Goal: Information Seeking & Learning: Learn about a topic

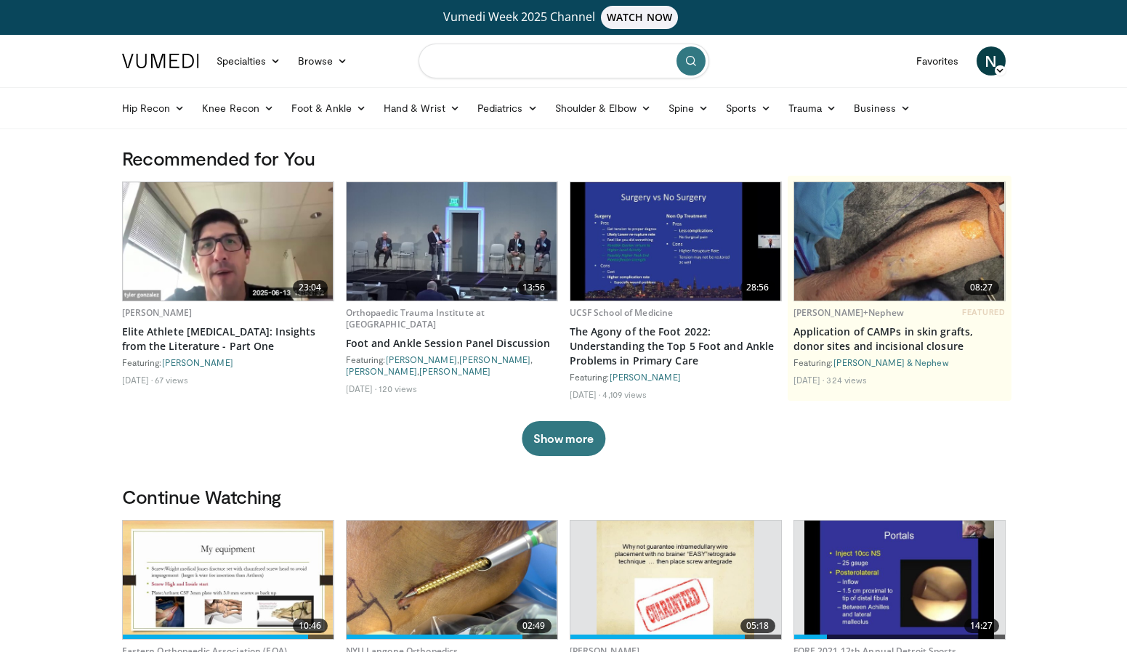
click at [446, 55] on input "Search topics, interventions" at bounding box center [564, 61] width 291 height 35
paste input "**********"
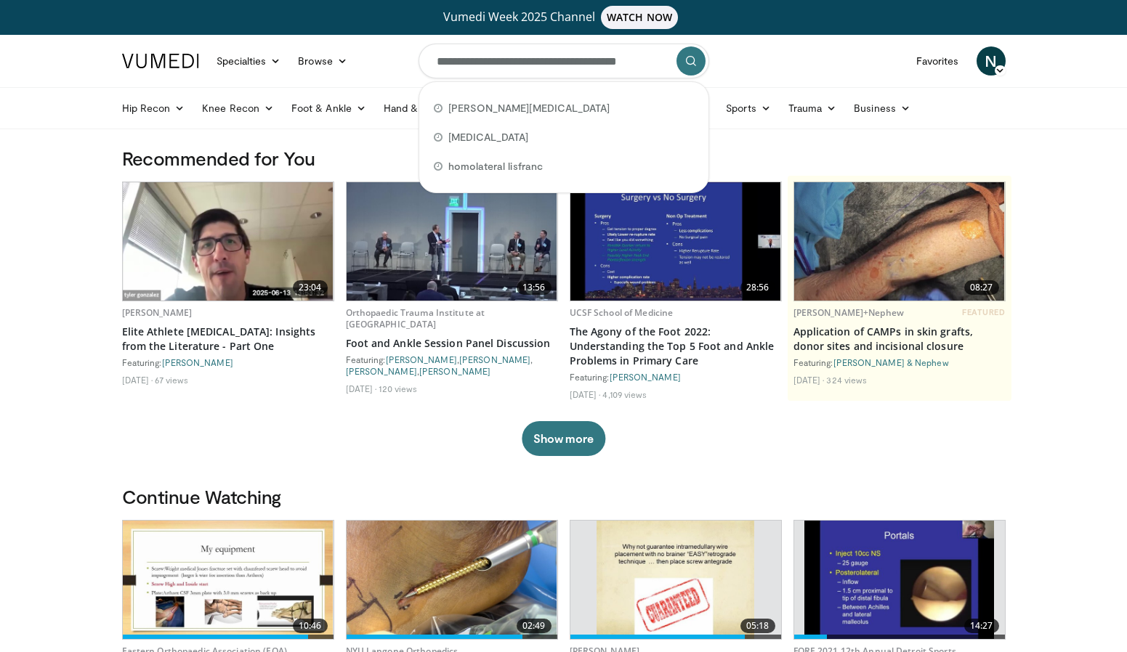
scroll to position [0, 19]
type input "**********"
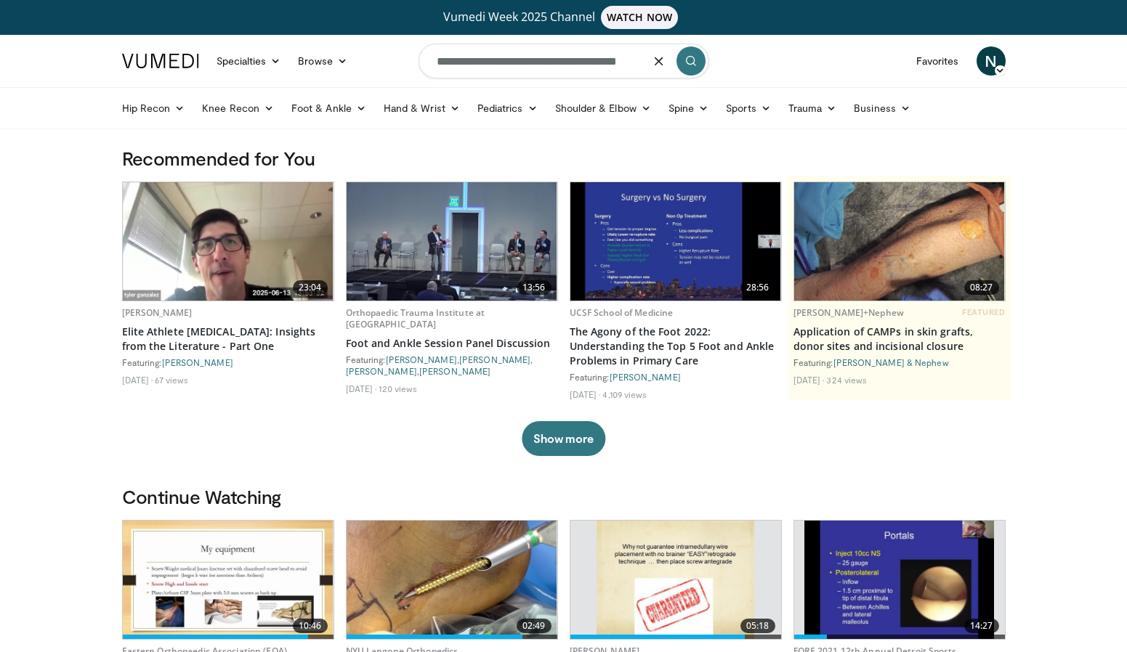
scroll to position [0, 0]
click at [686, 64] on icon "submit" at bounding box center [691, 61] width 12 height 12
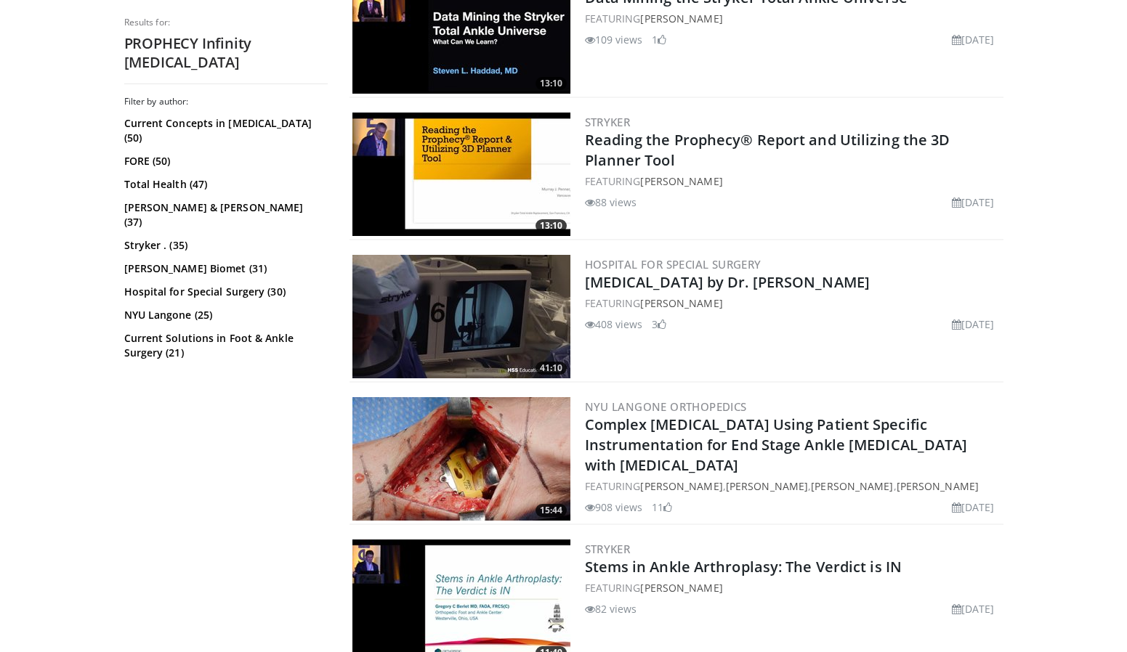
scroll to position [1129, 0]
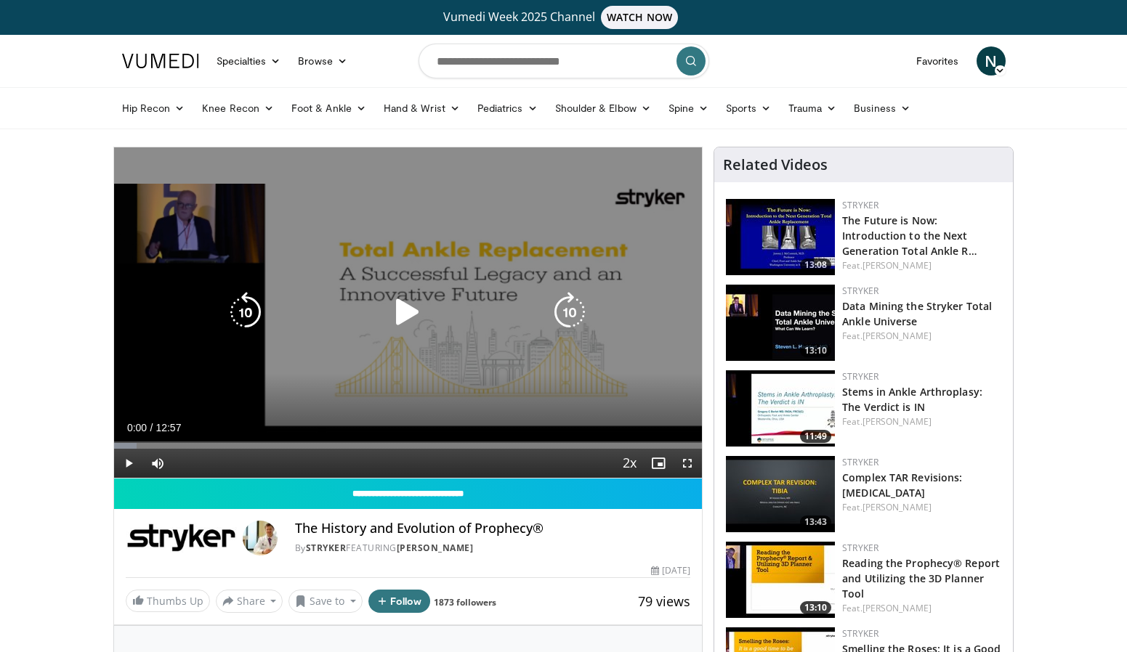
click at [349, 329] on div "10 seconds Tap to unmute" at bounding box center [408, 312] width 589 height 331
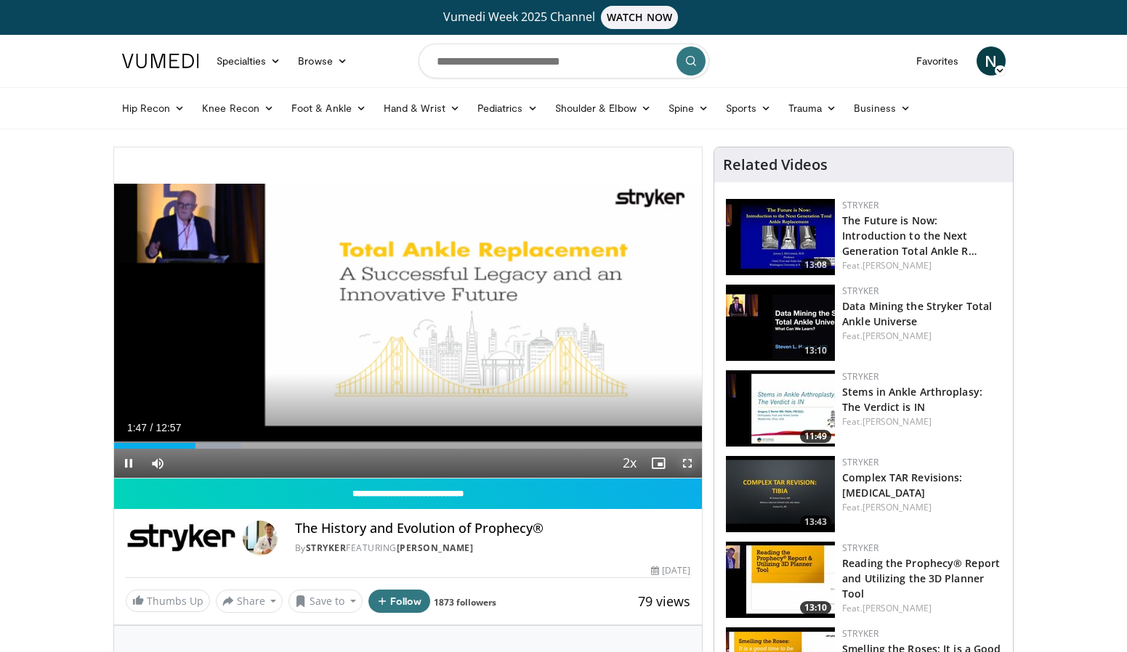
click at [689, 461] on span "Video Player" at bounding box center [687, 463] width 29 height 29
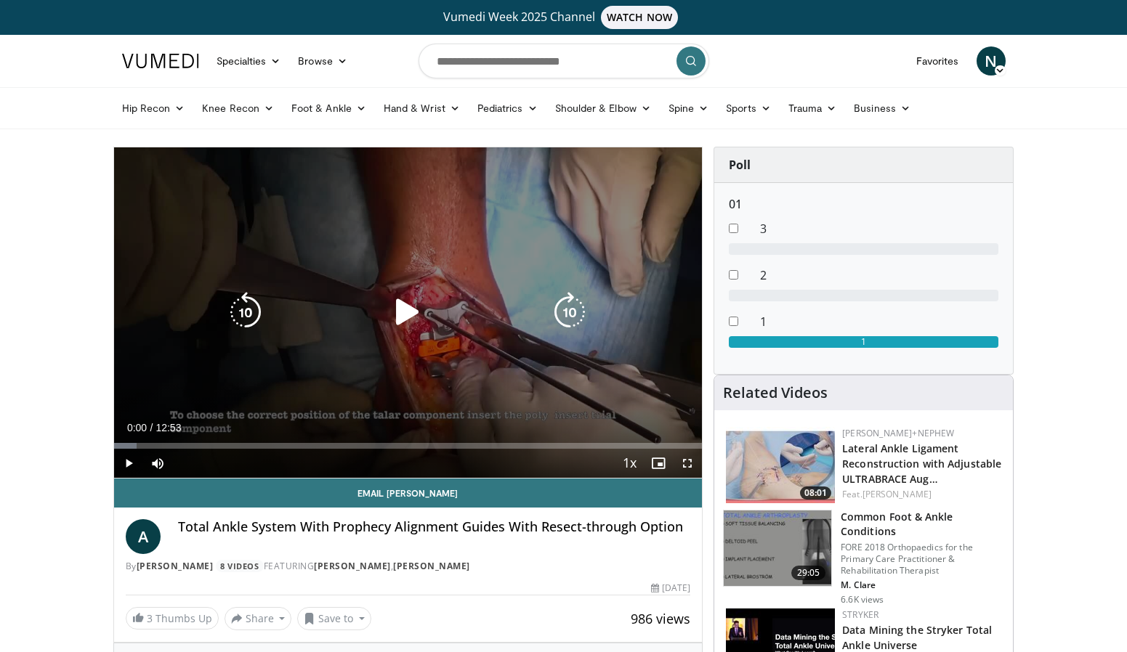
click at [410, 314] on icon "Video Player" at bounding box center [407, 312] width 41 height 41
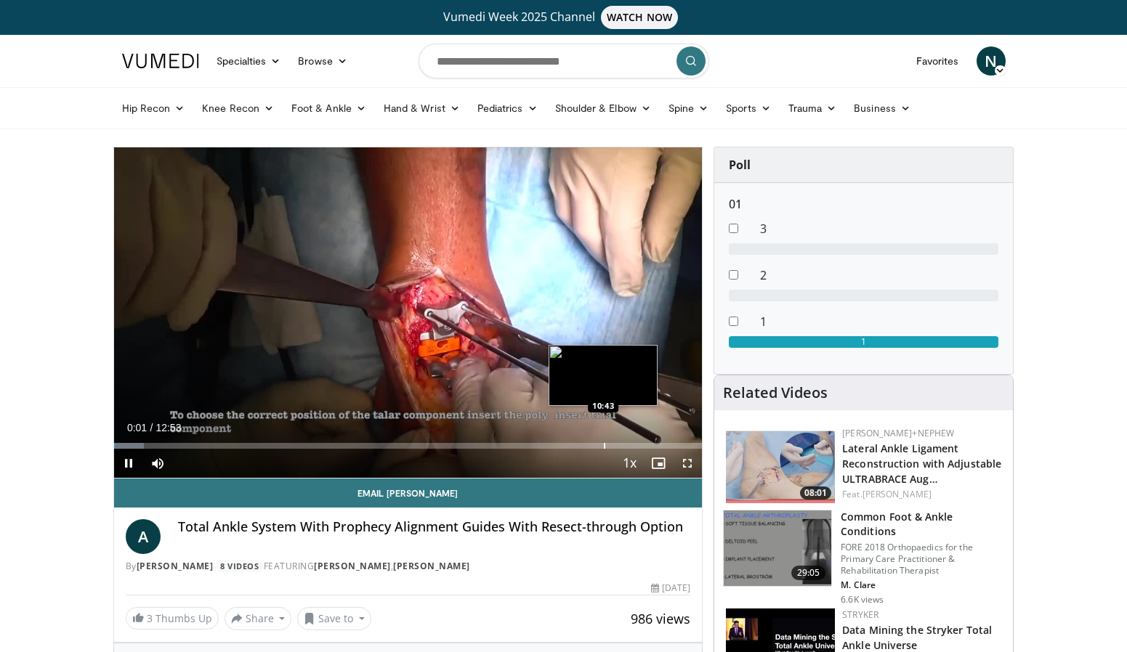
click at [602, 440] on div "Loaded : 5.12% 00:01 10:43" at bounding box center [408, 442] width 589 height 14
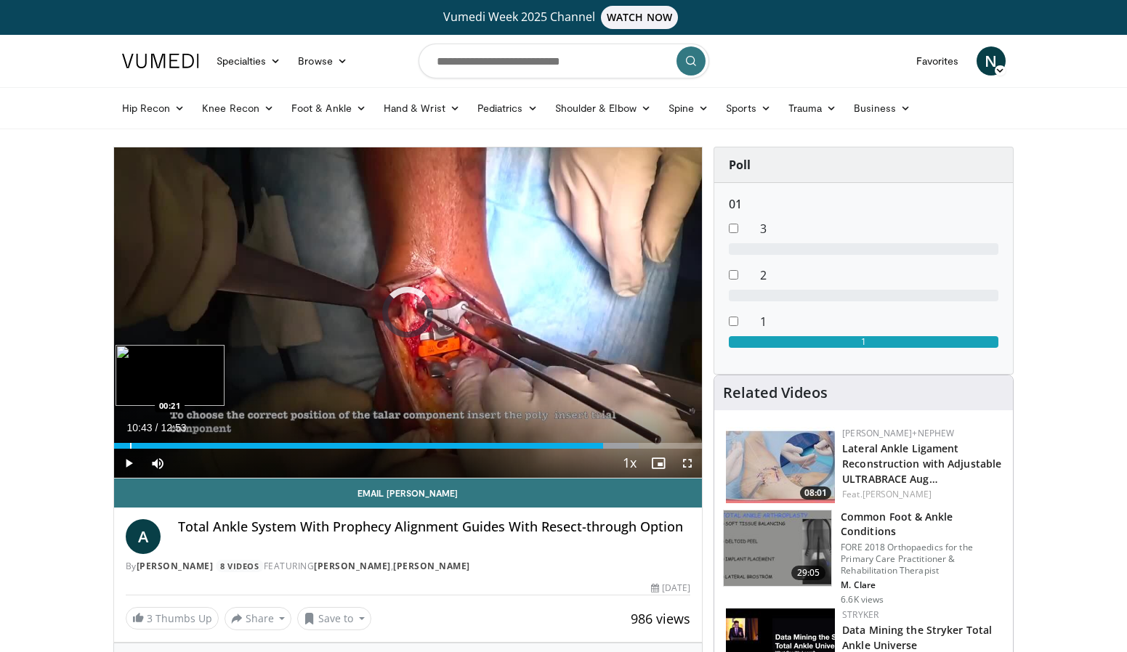
click at [129, 438] on div "Loaded : 89.27% 10:43 00:21" at bounding box center [408, 442] width 589 height 14
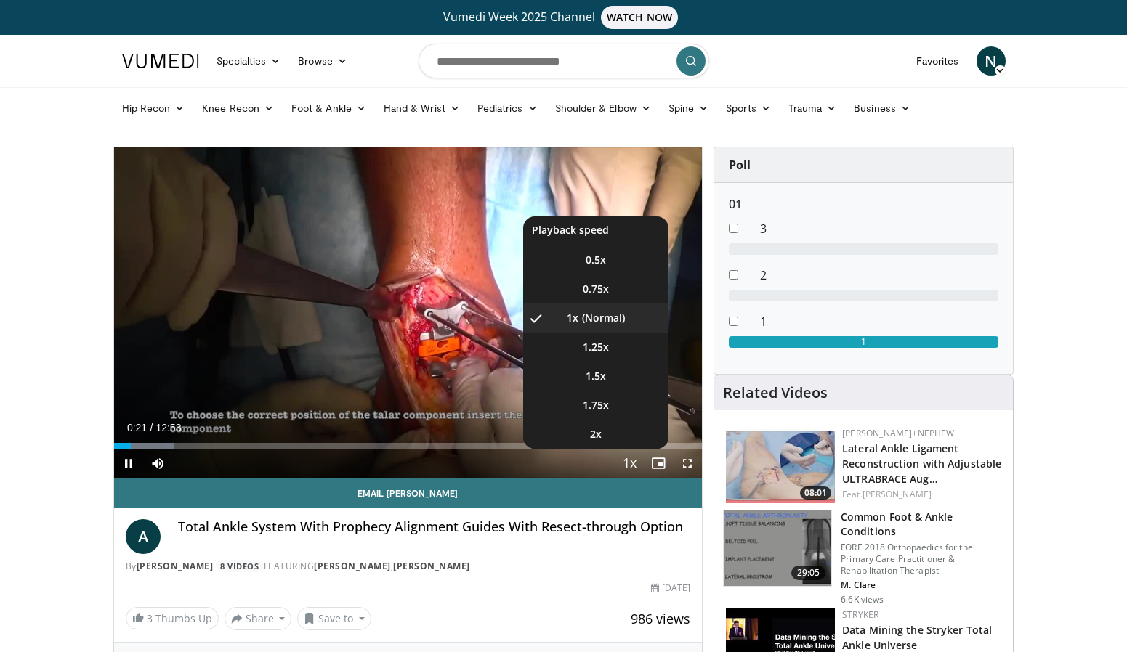
click at [622, 463] on span "Video Player" at bounding box center [629, 464] width 20 height 29
click at [620, 441] on li "2x" at bounding box center [595, 434] width 145 height 29
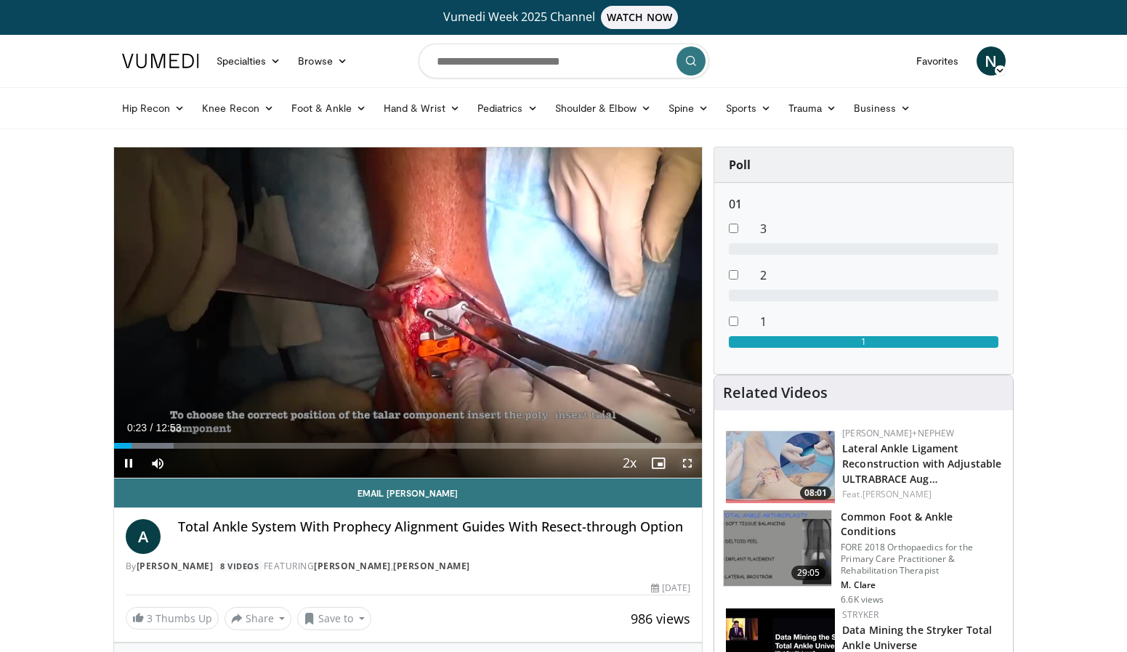
click at [692, 461] on span "Video Player" at bounding box center [687, 463] width 29 height 29
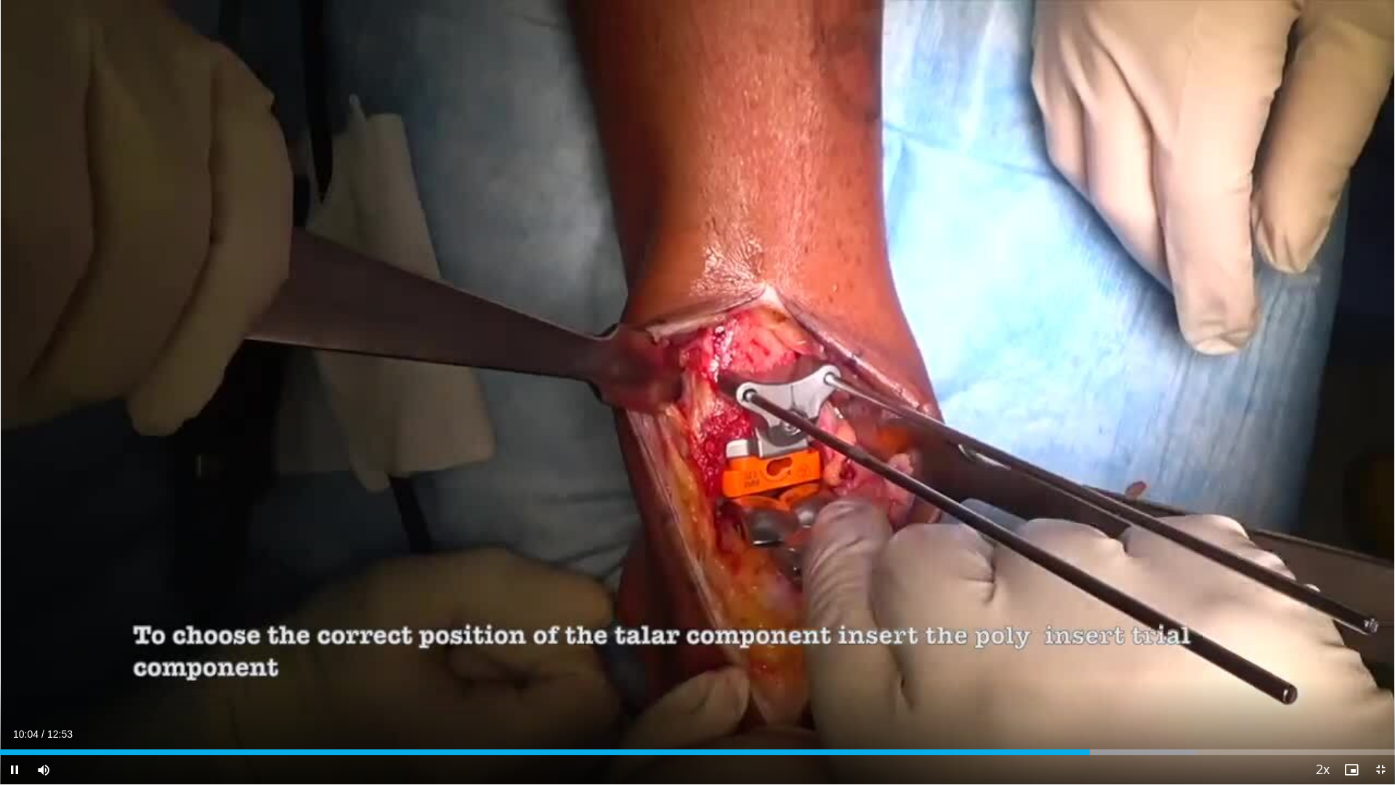
click at [1126, 652] on div "Current Time 10:04 / Duration 12:53 Pause Skip Backward Skip Forward Mute Loade…" at bounding box center [697, 769] width 1395 height 29
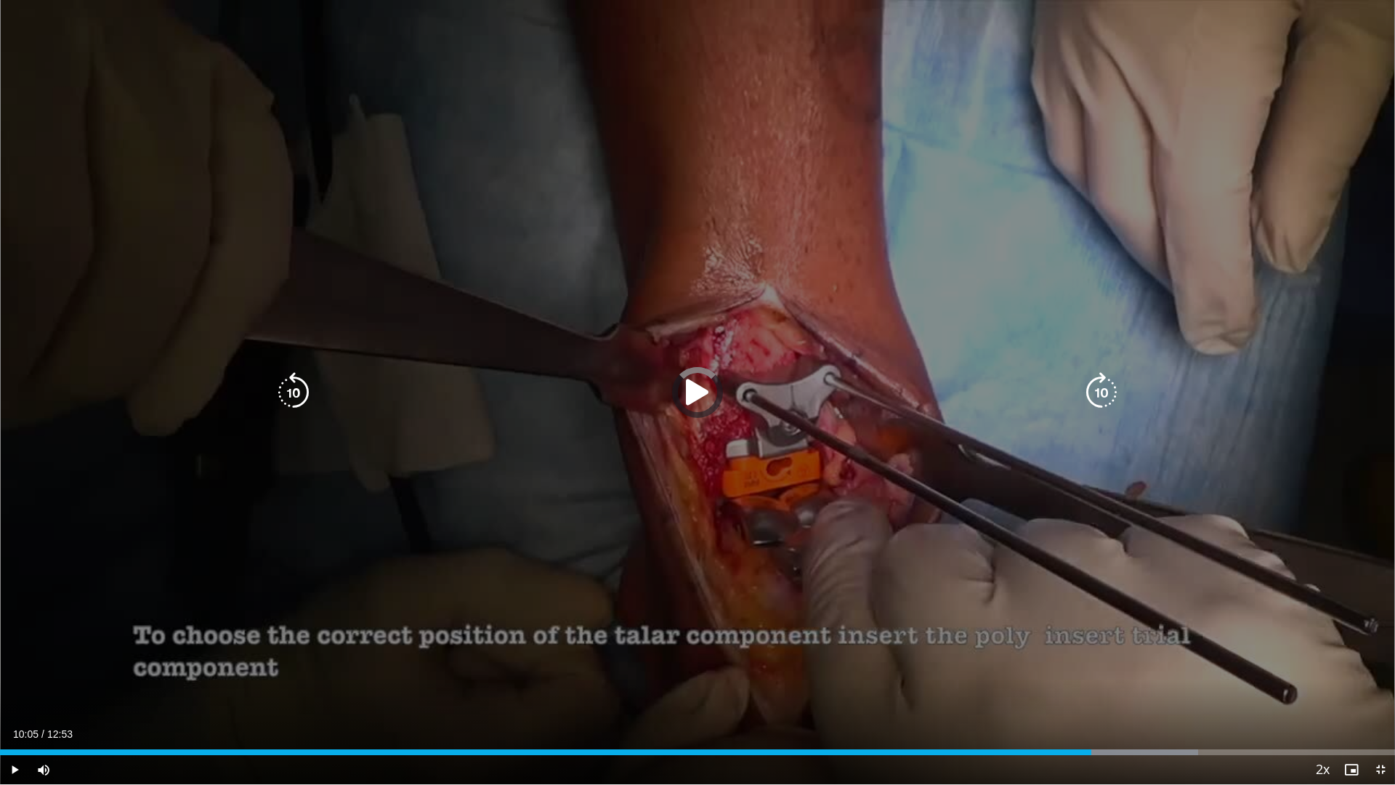
click at [1126, 652] on div "Loaded : 85.89% 10:05 10:48" at bounding box center [697, 752] width 1395 height 6
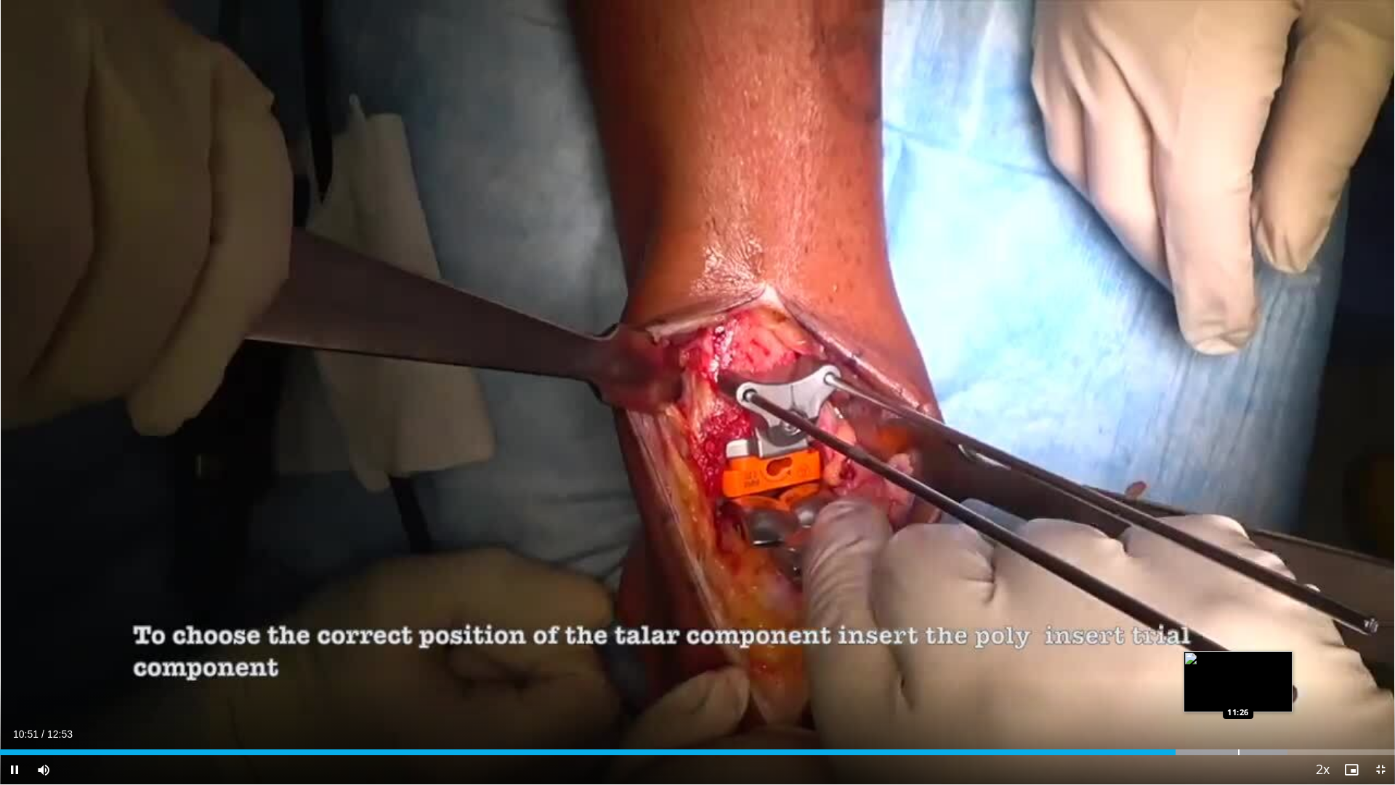
click at [1126, 652] on div "Loaded : 92.30% 10:52 11:26" at bounding box center [697, 748] width 1395 height 14
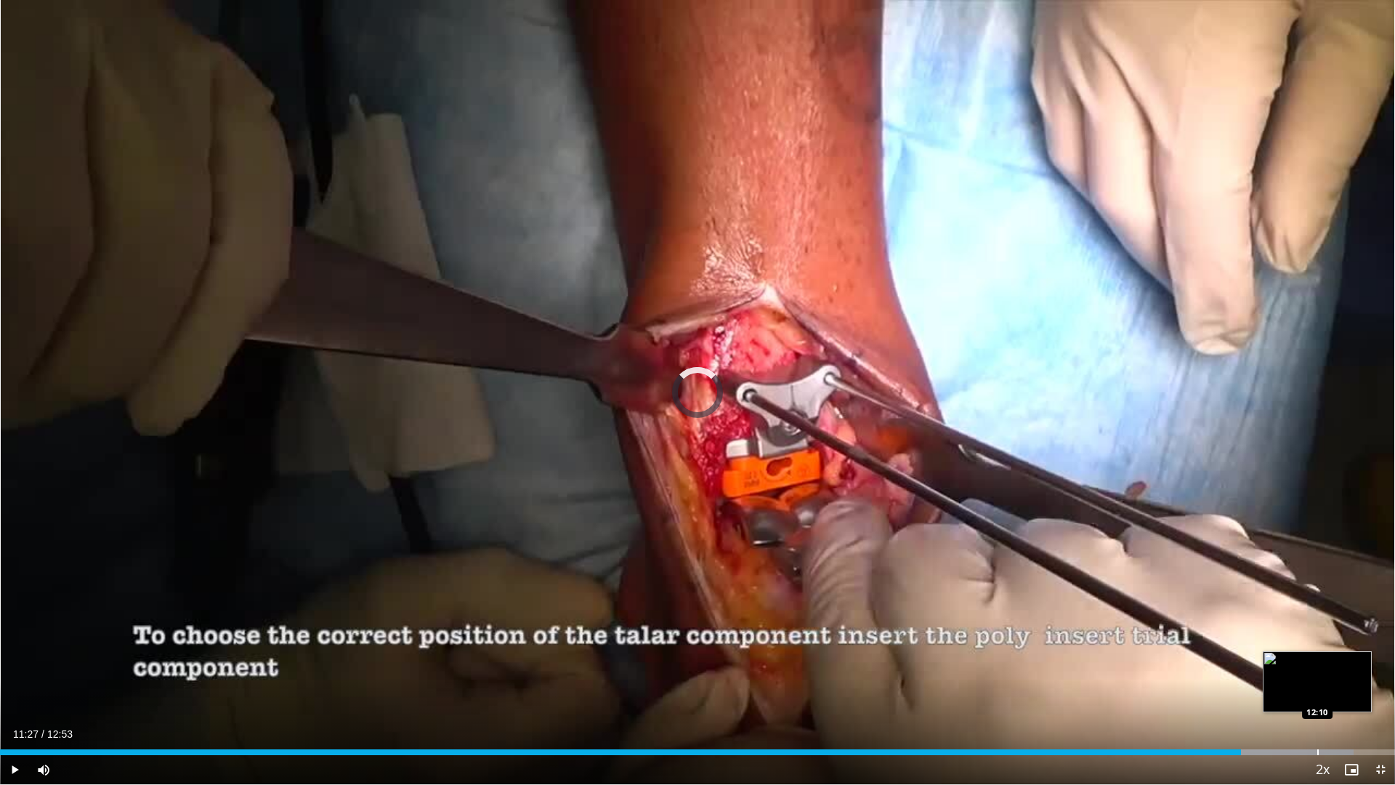
click at [1126, 652] on div "Loaded : 97.03% 11:28 12:10" at bounding box center [697, 748] width 1395 height 14
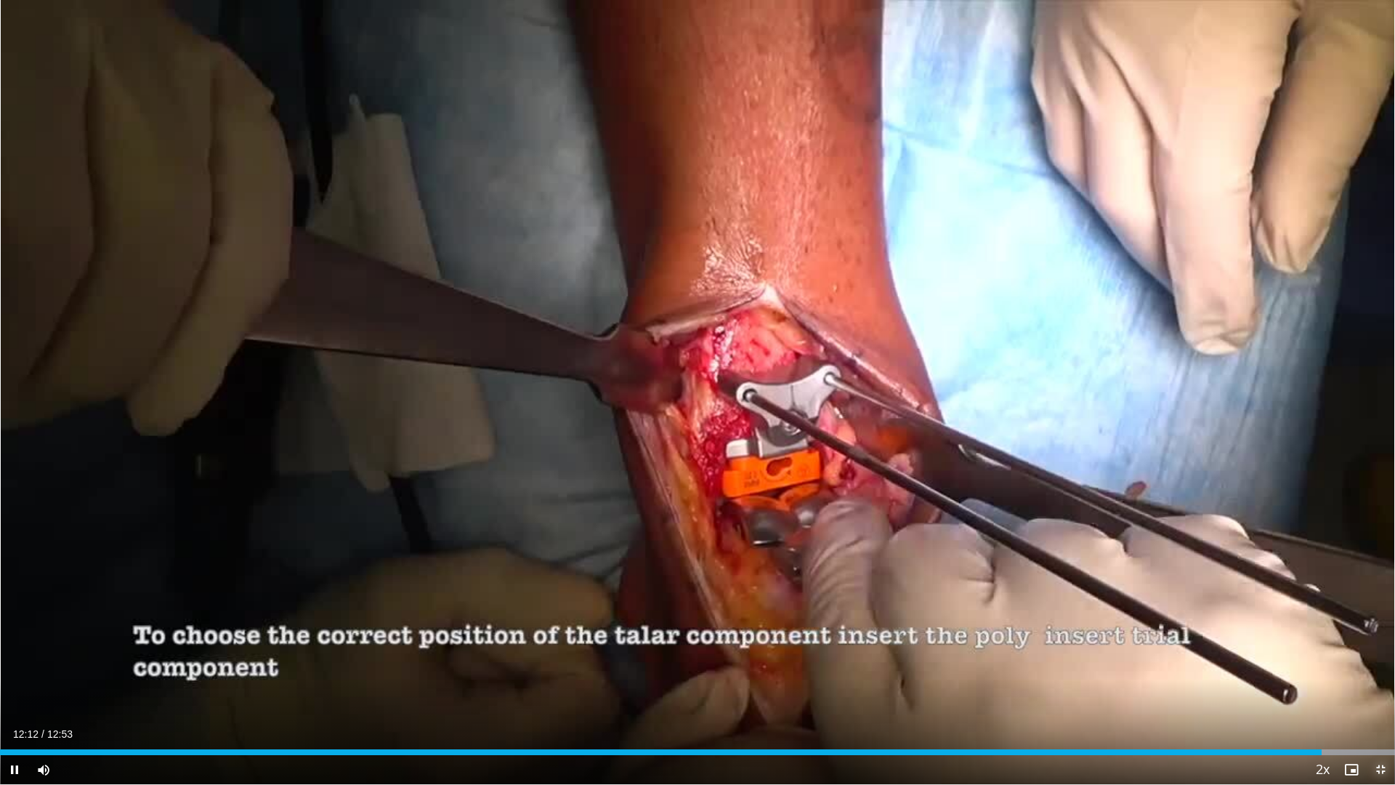
click at [1126, 652] on span "Video Player" at bounding box center [1380, 769] width 29 height 29
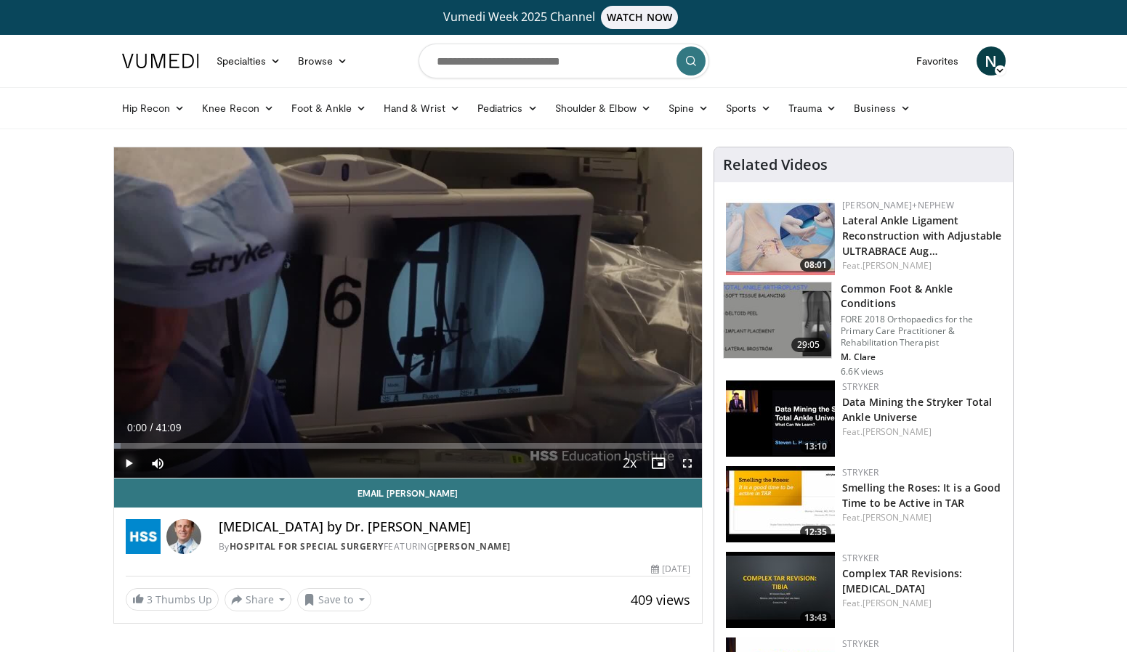
click at [125, 466] on span "Video Player" at bounding box center [128, 463] width 29 height 29
click at [690, 468] on span "Video Player" at bounding box center [687, 463] width 29 height 29
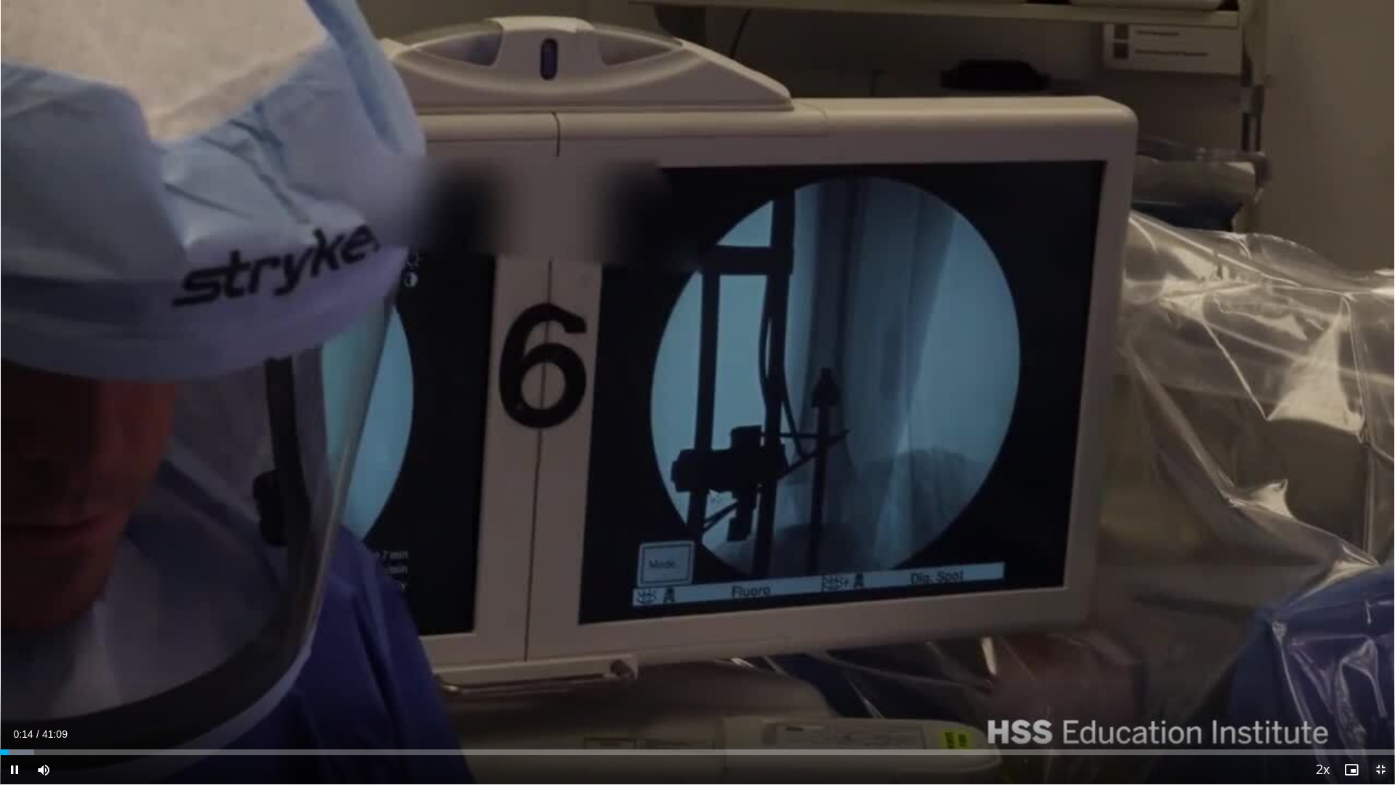
click at [1126, 652] on span "Video Player" at bounding box center [1380, 769] width 29 height 29
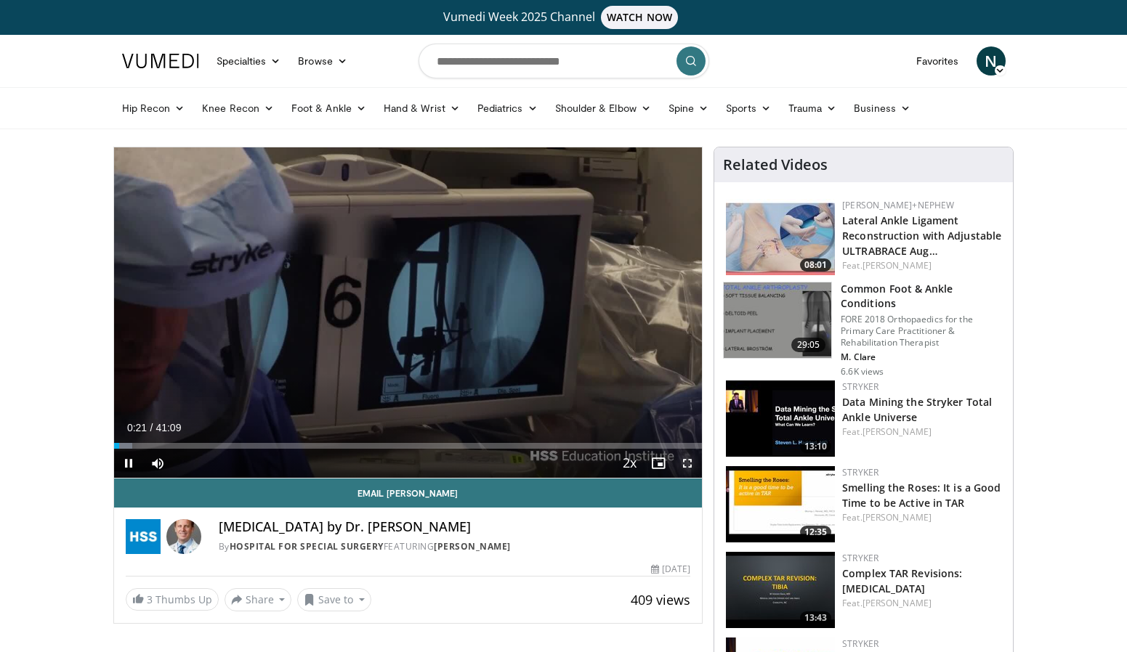
click at [690, 469] on span "Video Player" at bounding box center [687, 463] width 29 height 29
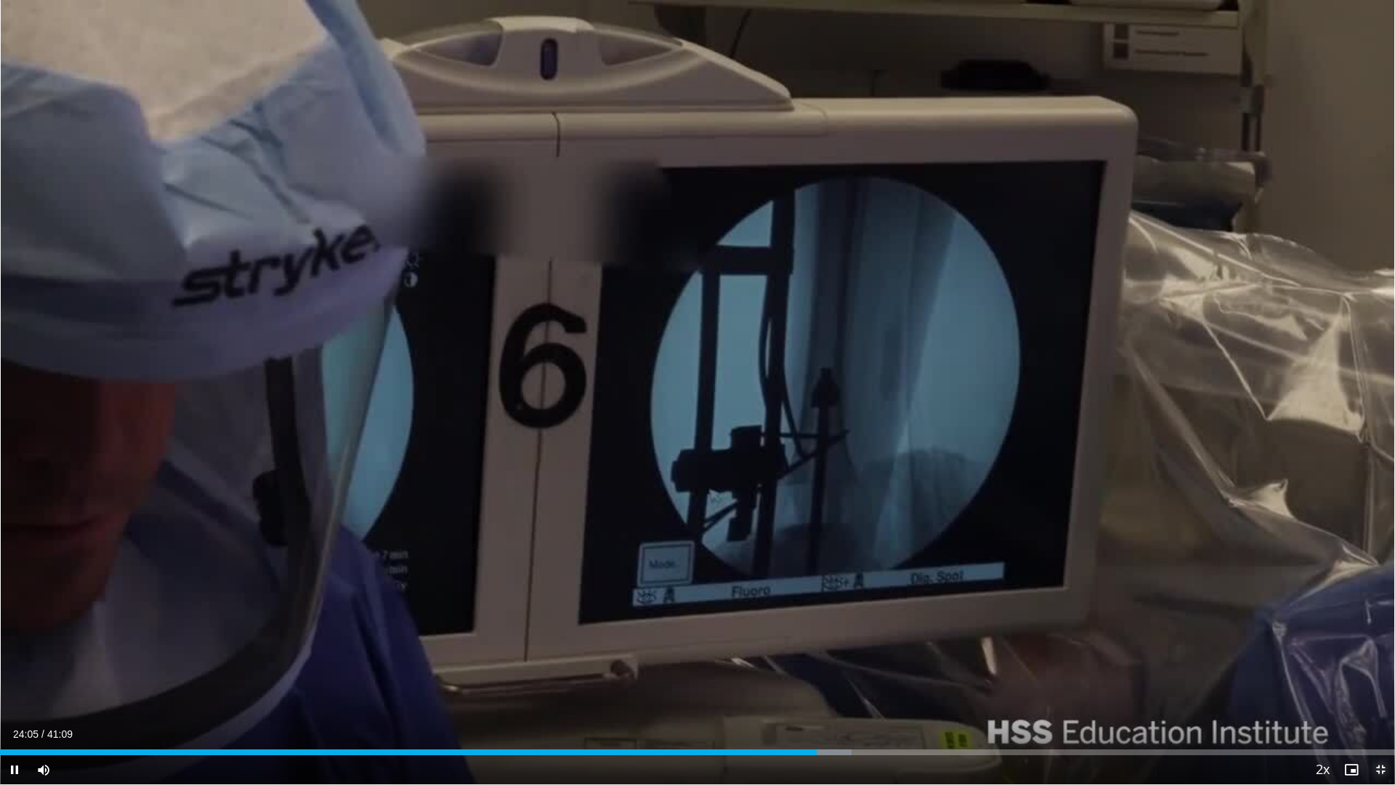
click at [1126, 652] on span "Video Player" at bounding box center [1380, 769] width 29 height 29
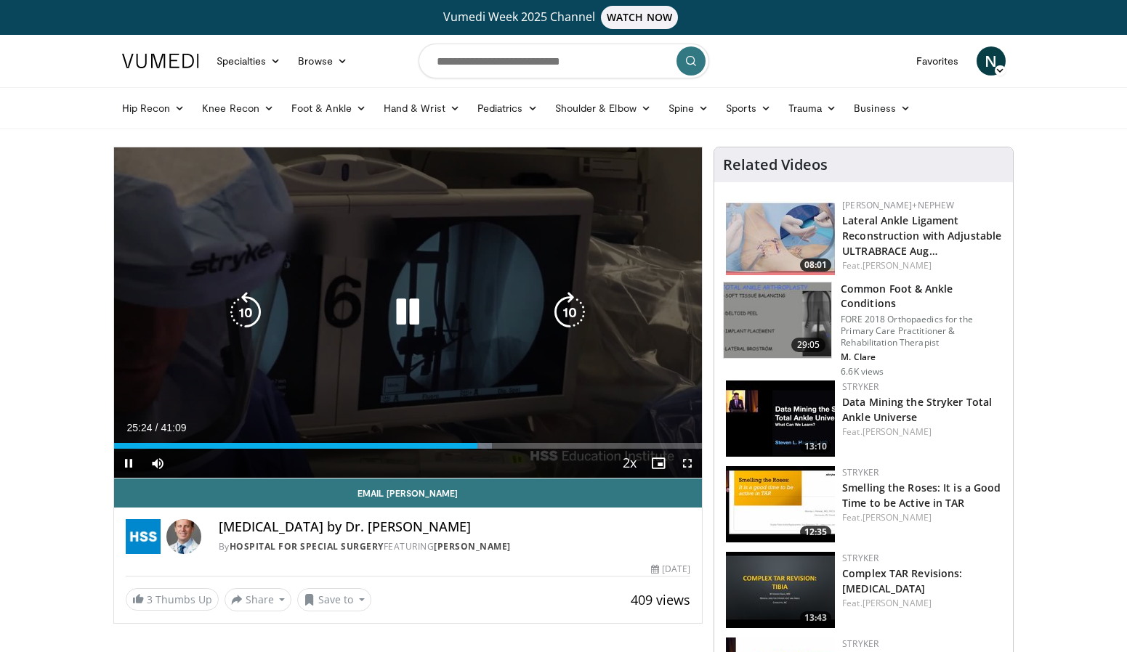
click at [384, 330] on div "10 seconds Tap to unmute" at bounding box center [408, 312] width 589 height 331
click at [413, 360] on div "10 seconds Tap to unmute" at bounding box center [408, 312] width 589 height 331
click at [446, 315] on div "Video Player" at bounding box center [407, 312] width 353 height 29
click at [423, 312] on icon "Video Player" at bounding box center [407, 312] width 41 height 41
click at [381, 312] on div "Video Player" at bounding box center [407, 312] width 353 height 29
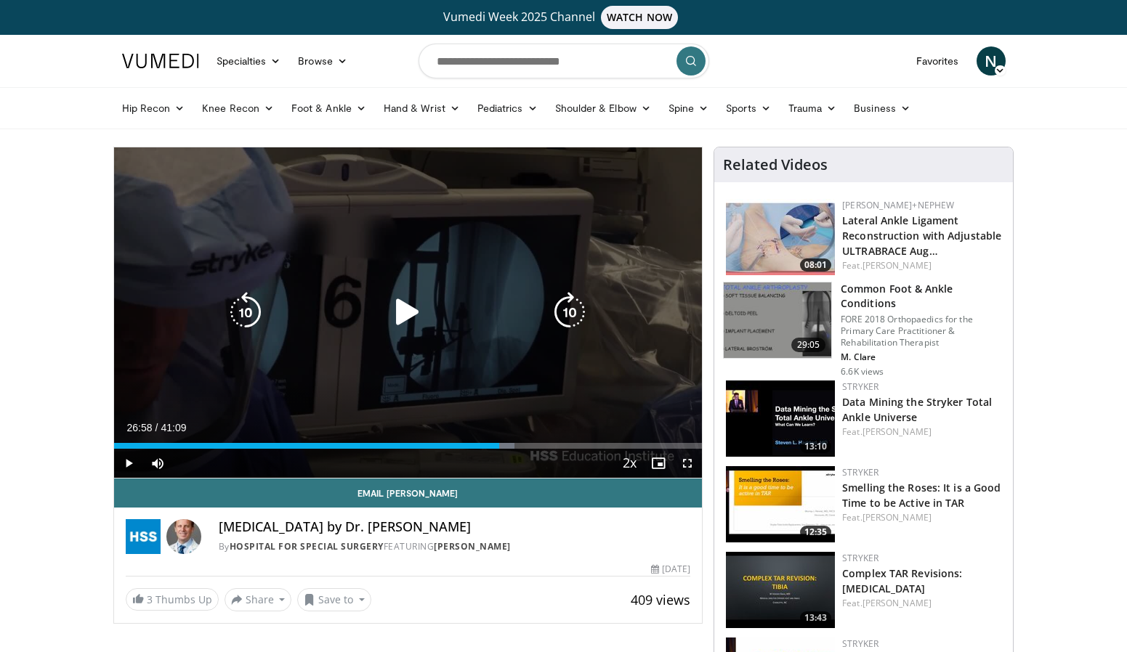
click at [400, 314] on icon "Video Player" at bounding box center [407, 312] width 41 height 41
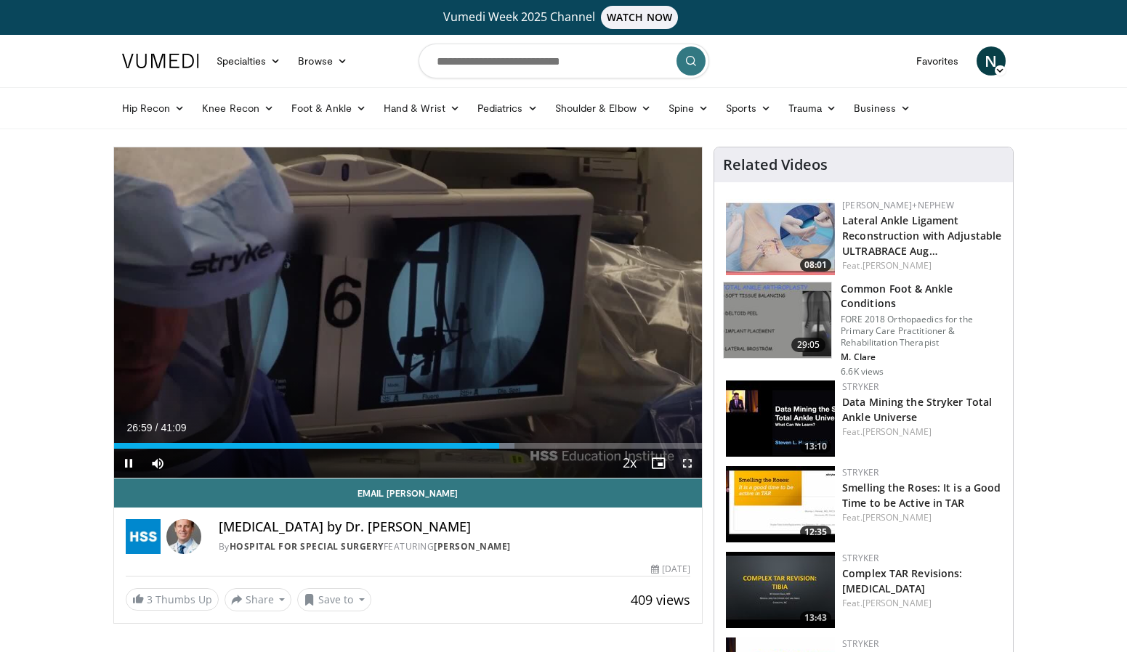
click at [688, 461] on span "Video Player" at bounding box center [687, 463] width 29 height 29
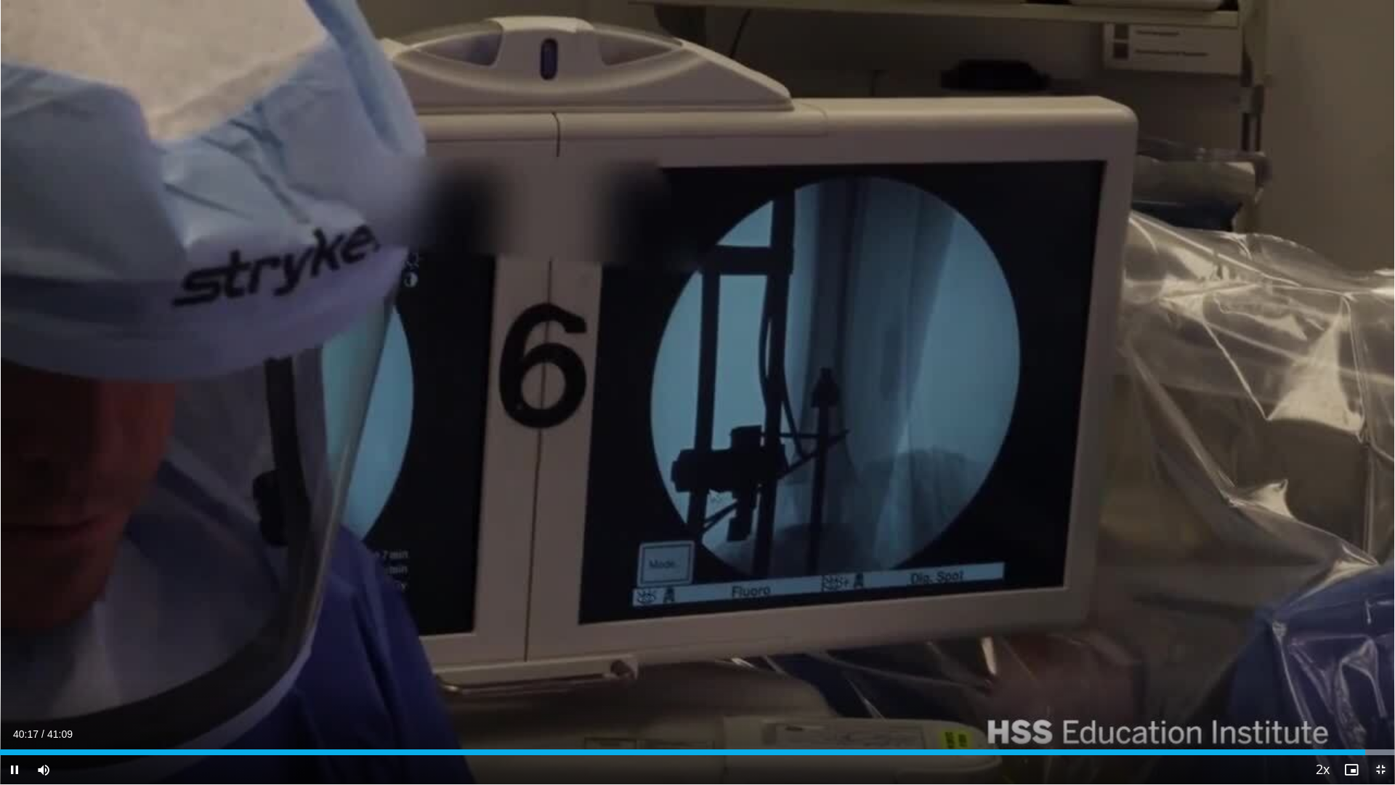
click at [1126, 652] on span "Video Player" at bounding box center [1380, 769] width 29 height 29
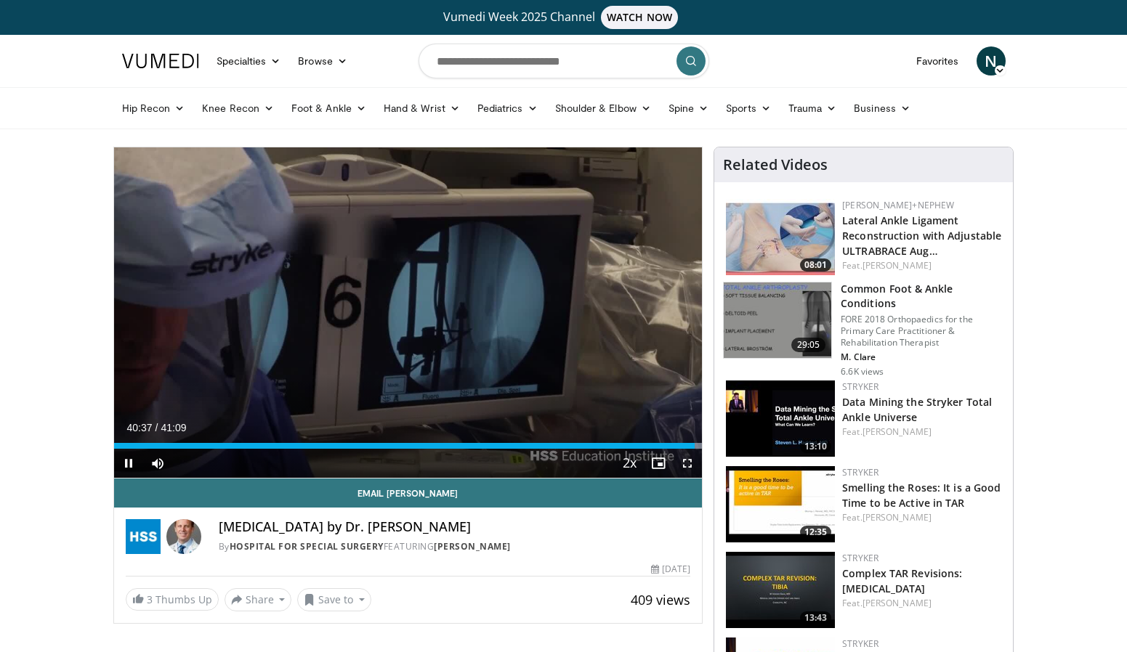
click at [408, 321] on div "10 seconds Tap to unmute" at bounding box center [408, 312] width 589 height 331
click at [128, 448] on div "Progress Bar" at bounding box center [128, 446] width 1 height 6
